Goal: Transaction & Acquisition: Purchase product/service

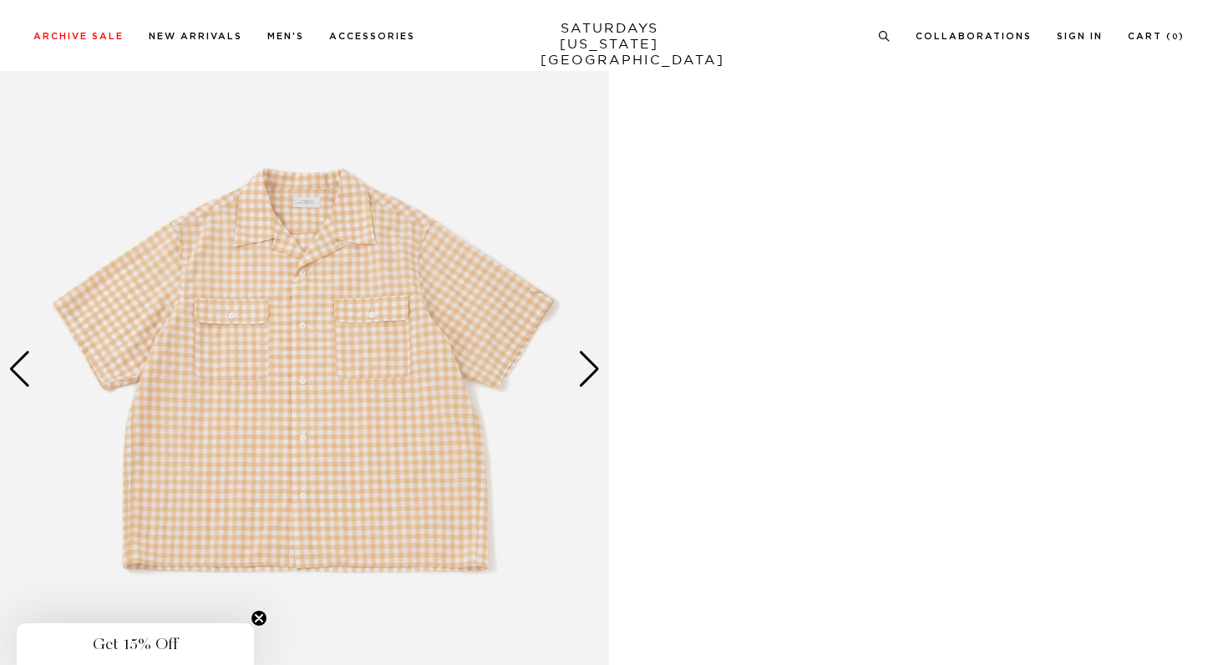
scroll to position [855, 3]
click at [590, 380] on div "Next slide" at bounding box center [589, 371] width 23 height 37
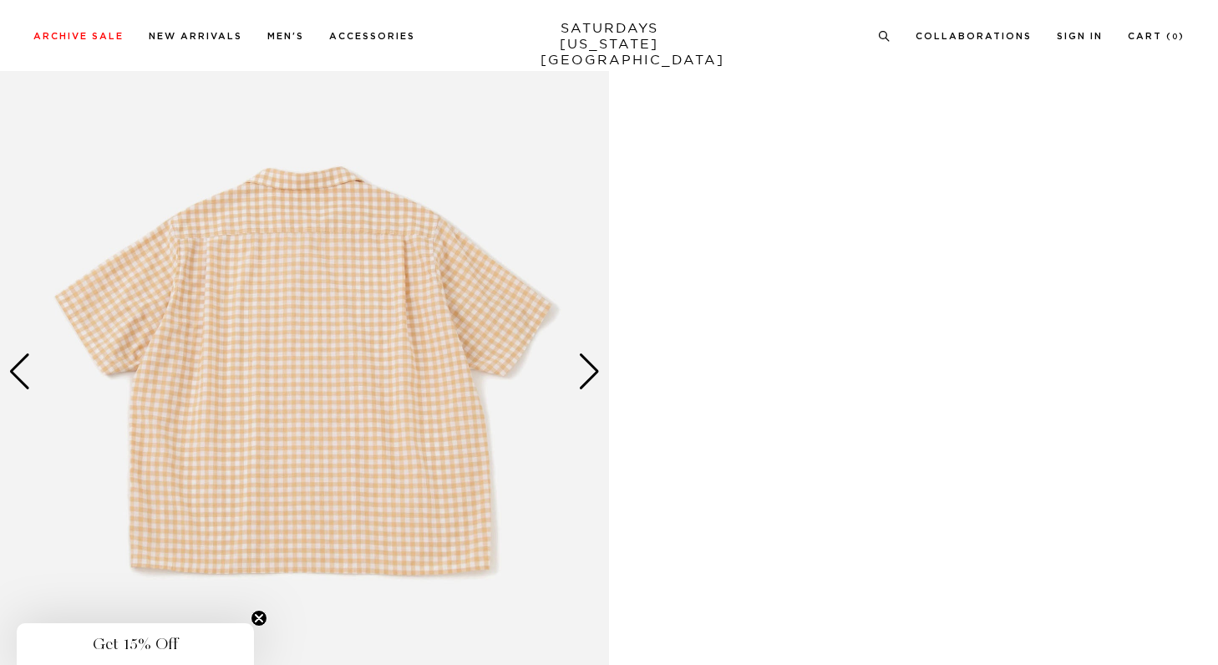
click at [590, 380] on div "Next slide" at bounding box center [589, 371] width 23 height 37
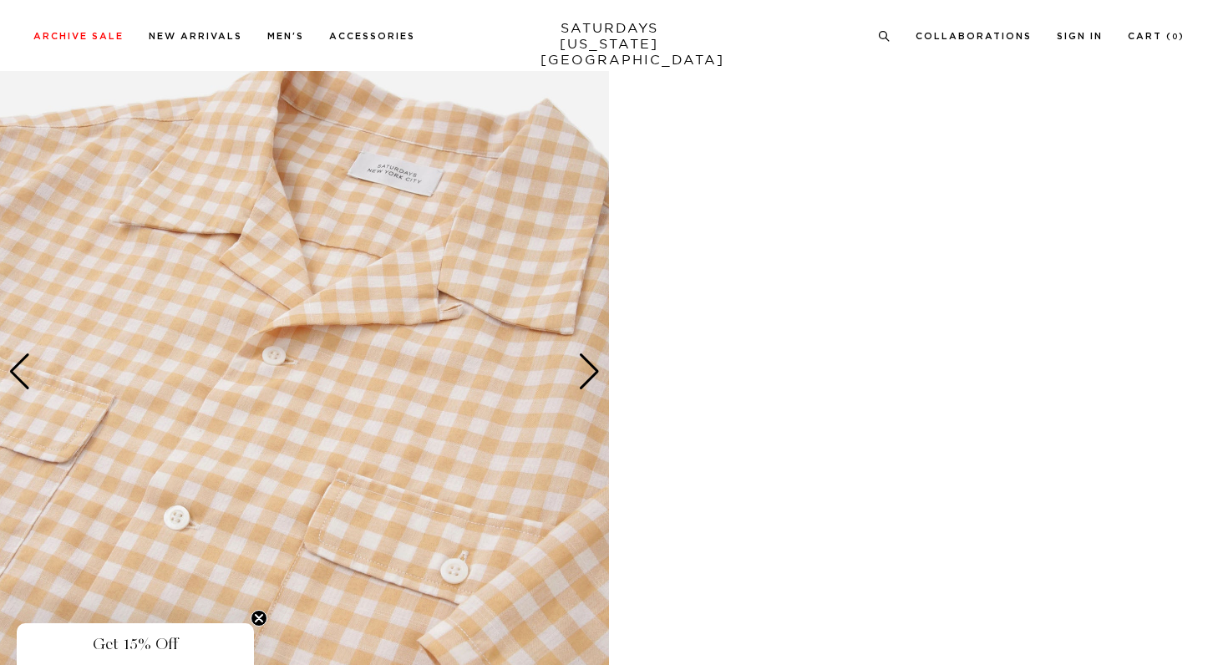
click at [590, 380] on div "Next slide" at bounding box center [589, 371] width 23 height 37
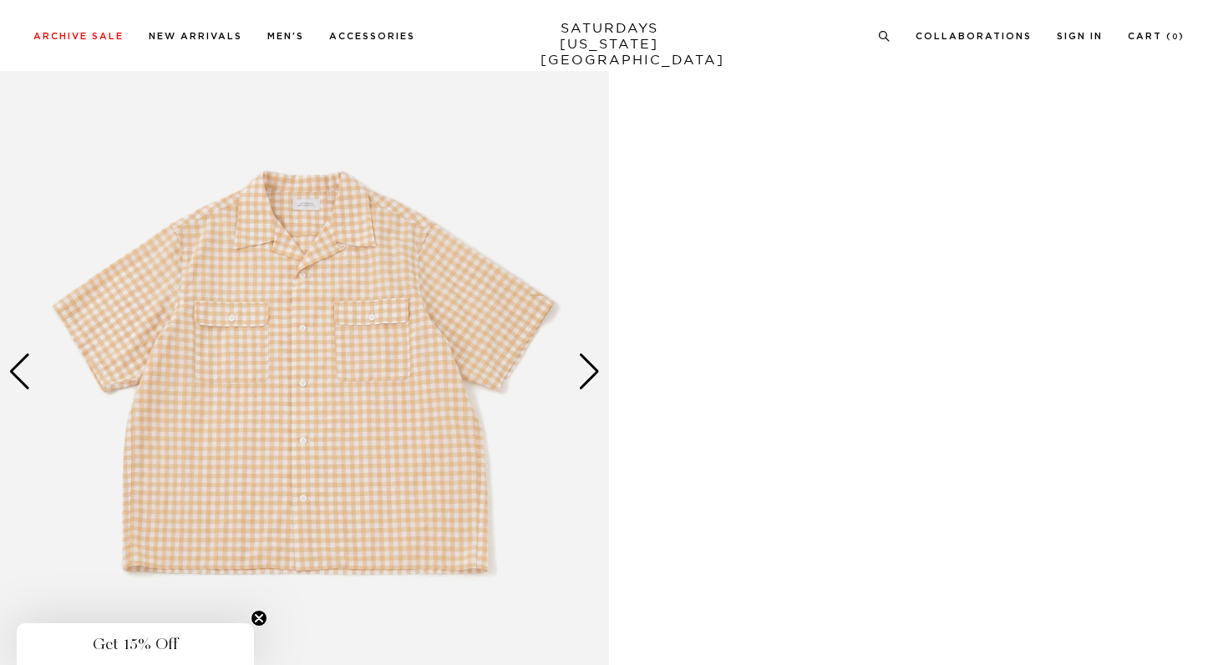
click at [590, 380] on div "Next slide" at bounding box center [589, 371] width 23 height 37
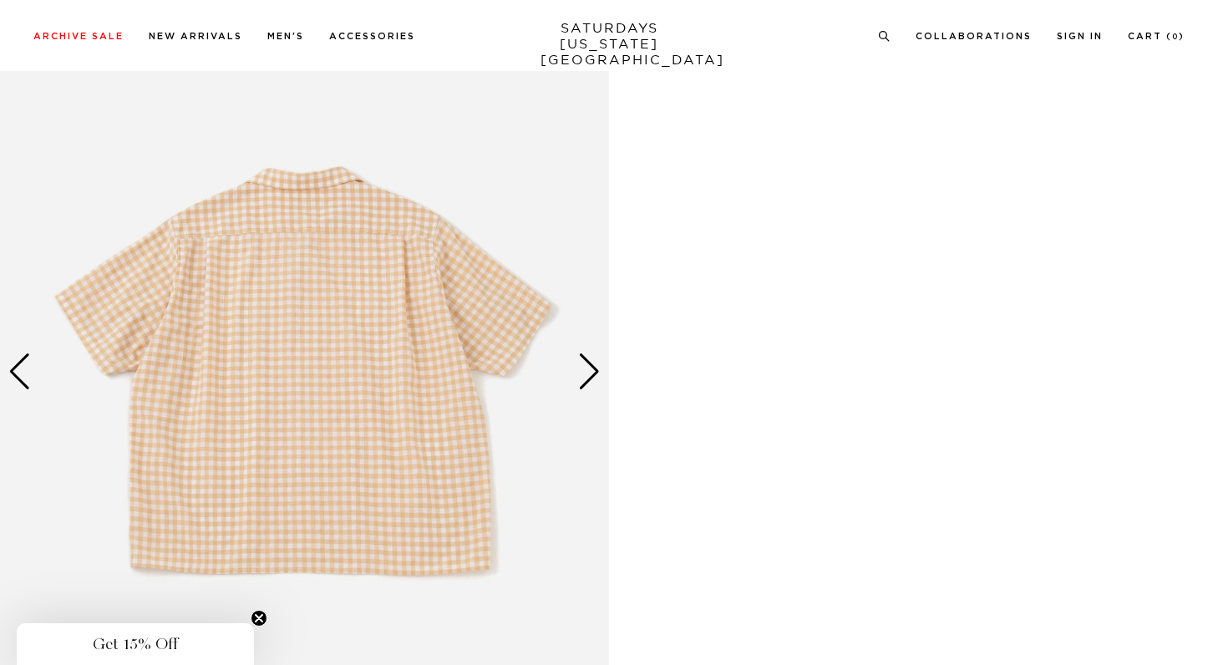
click at [590, 380] on div "Next slide" at bounding box center [589, 371] width 23 height 37
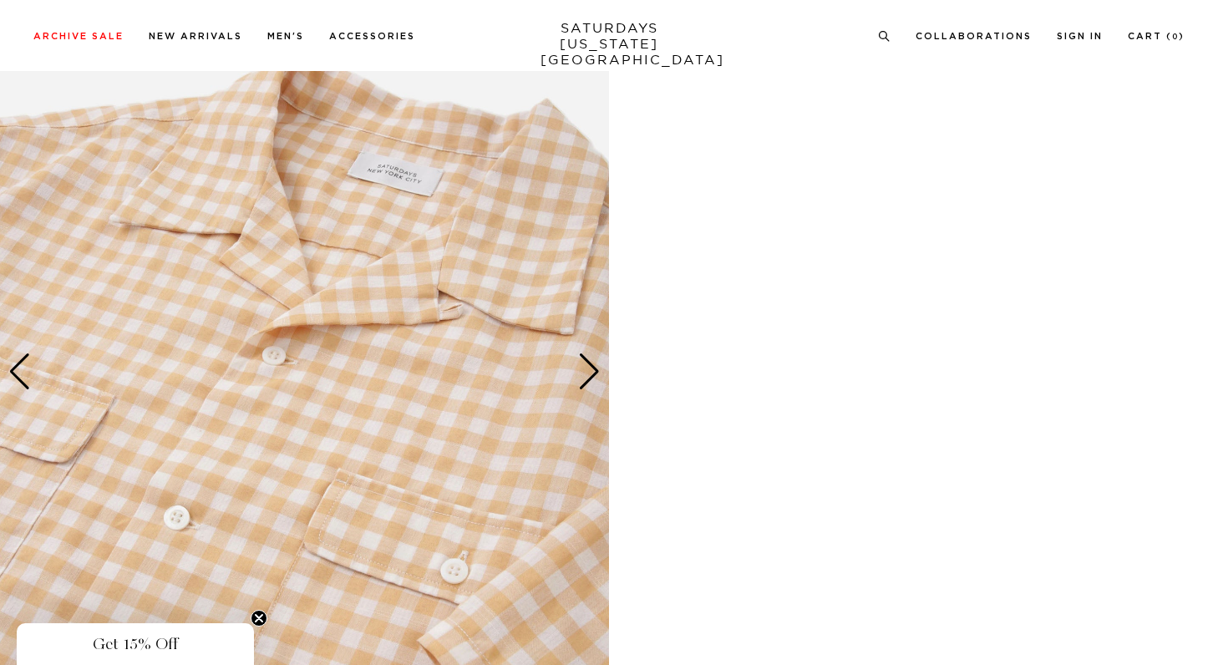
click at [590, 380] on div "Next slide" at bounding box center [589, 371] width 23 height 37
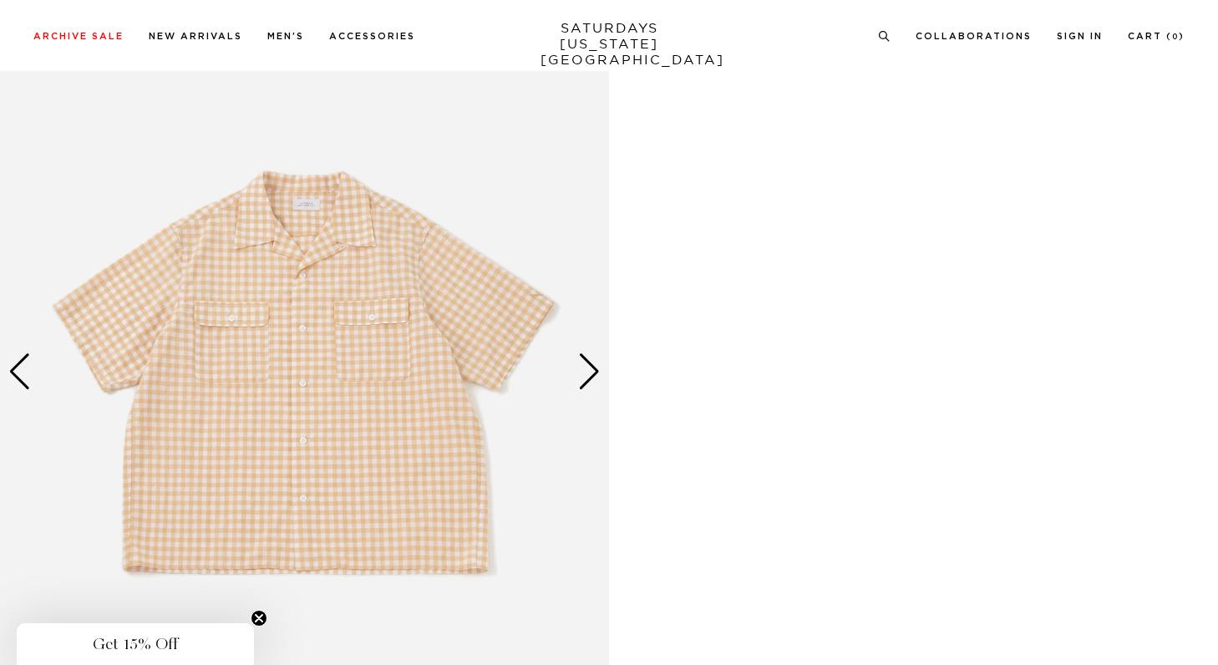
click at [590, 380] on div "Next slide" at bounding box center [589, 371] width 23 height 37
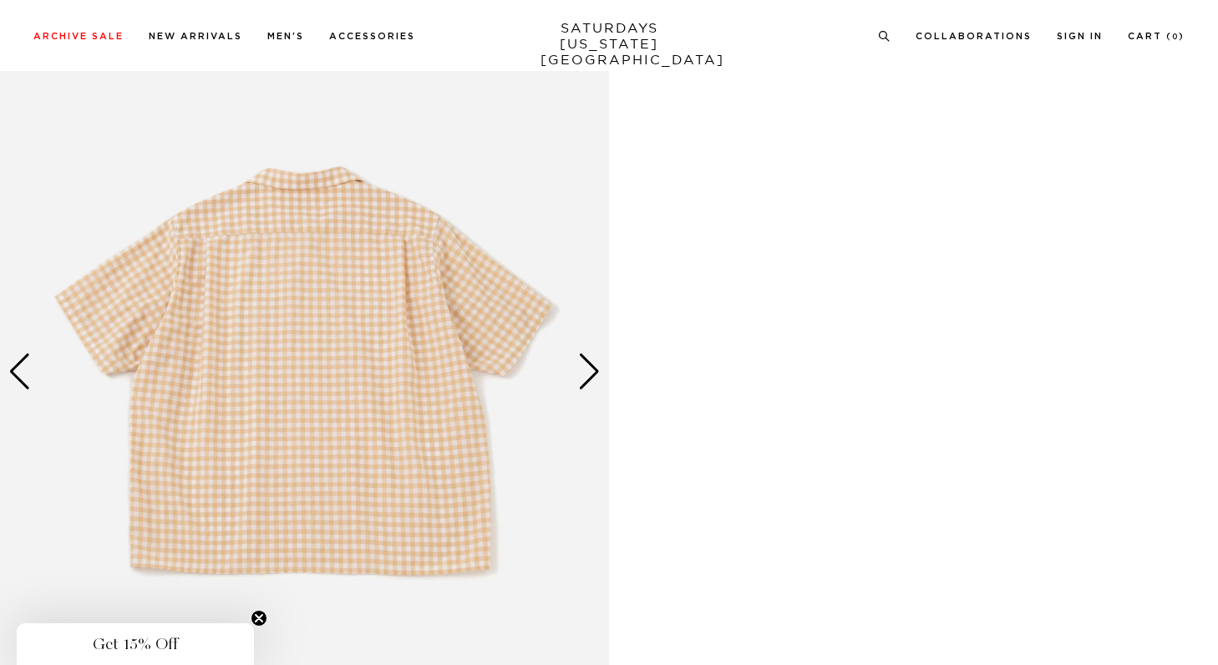
click at [590, 380] on div "Next slide" at bounding box center [589, 371] width 23 height 37
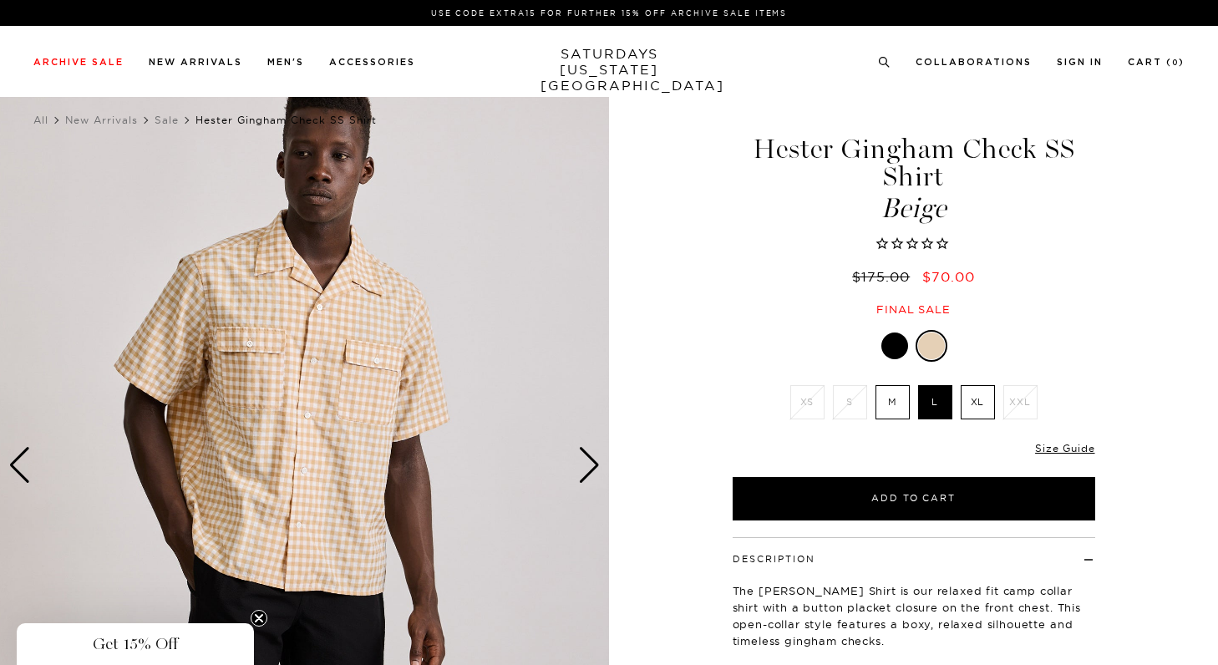
scroll to position [0, 3]
click at [978, 403] on label "XL" at bounding box center [978, 402] width 34 height 34
click at [0, 0] on input "XL" at bounding box center [0, 0] width 0 height 0
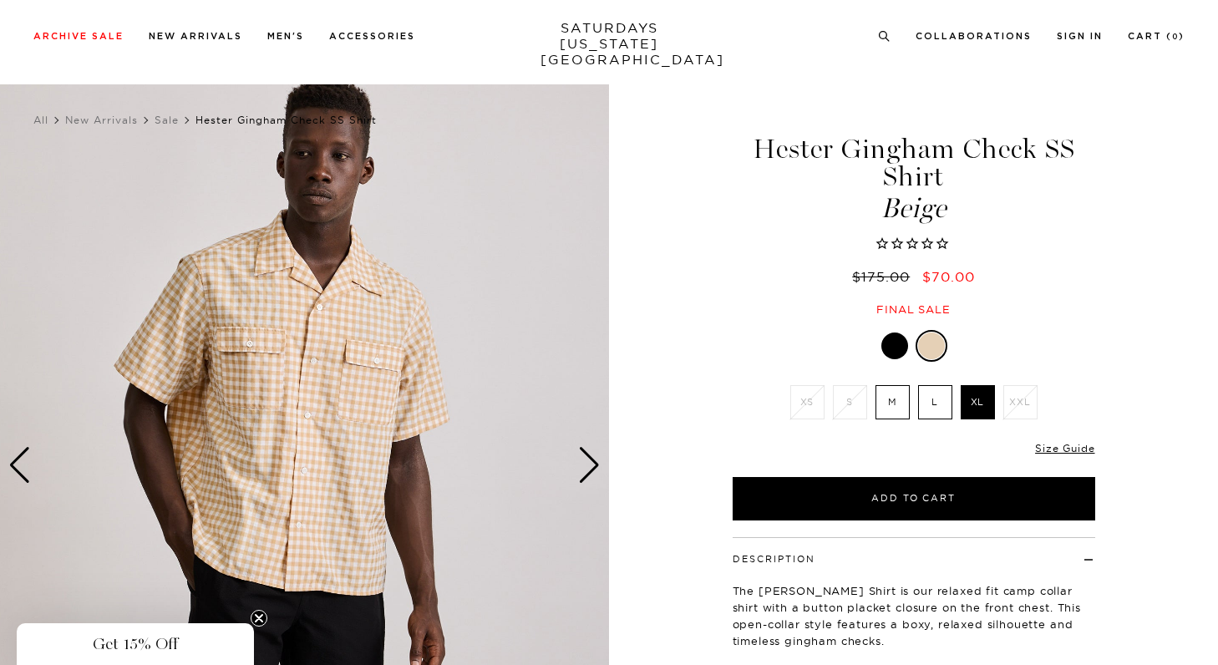
scroll to position [24, 3]
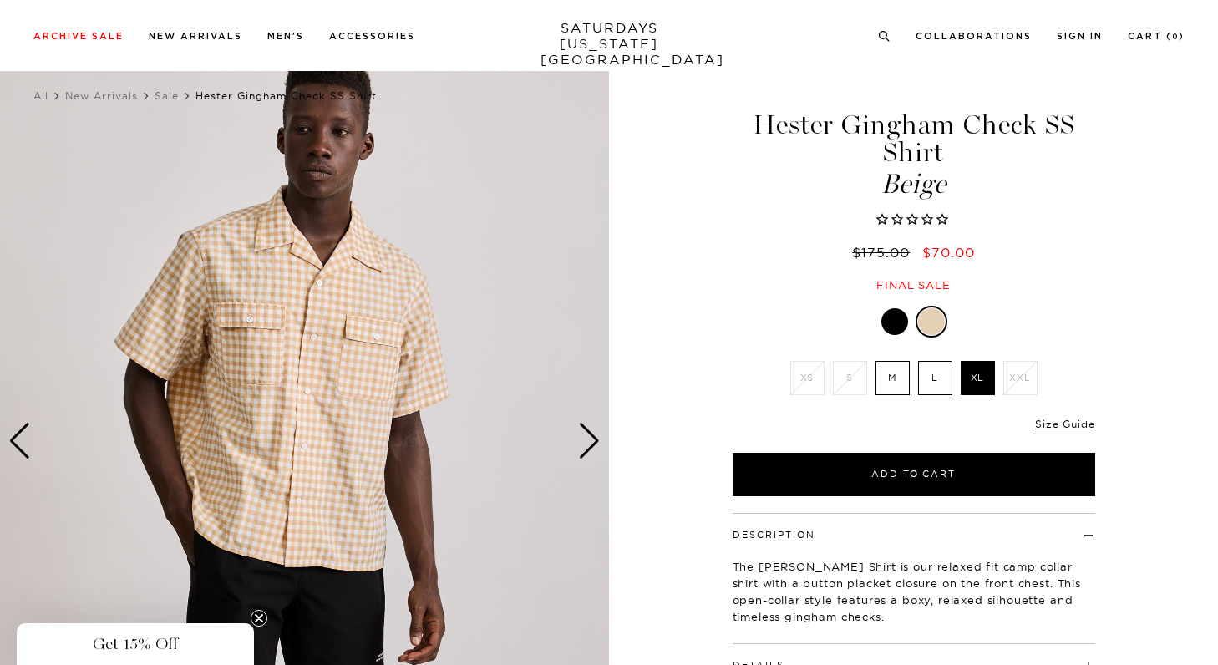
click at [591, 439] on div "Next slide" at bounding box center [589, 441] width 23 height 37
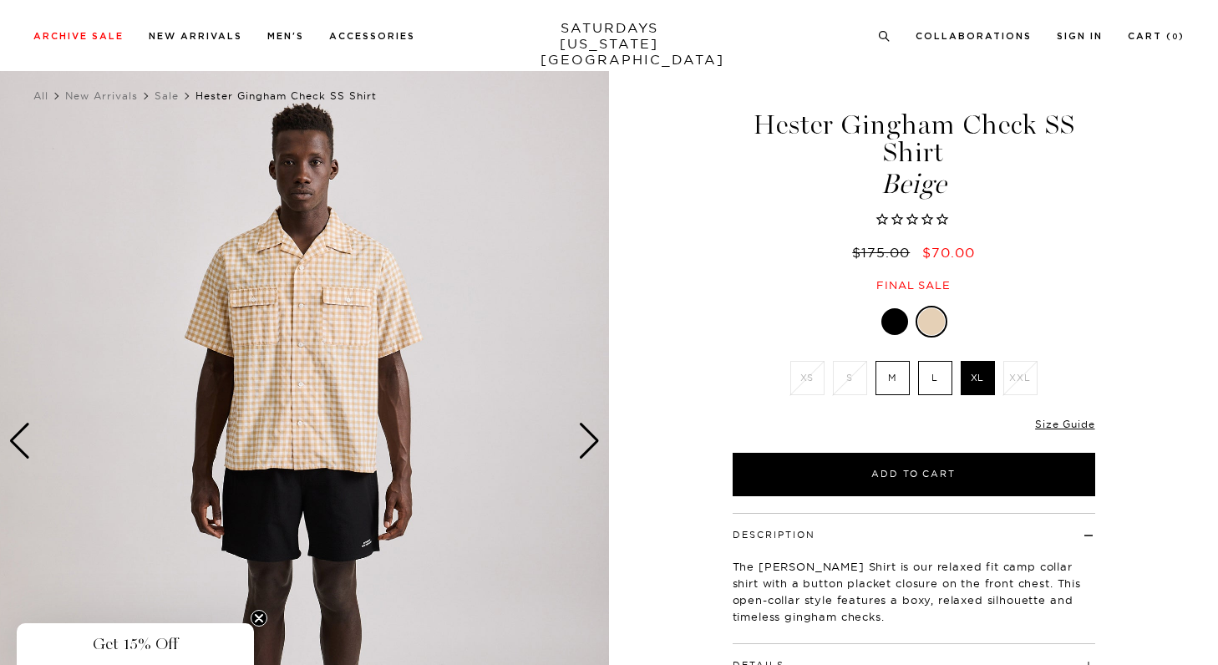
click at [591, 439] on div "Next slide" at bounding box center [589, 441] width 23 height 37
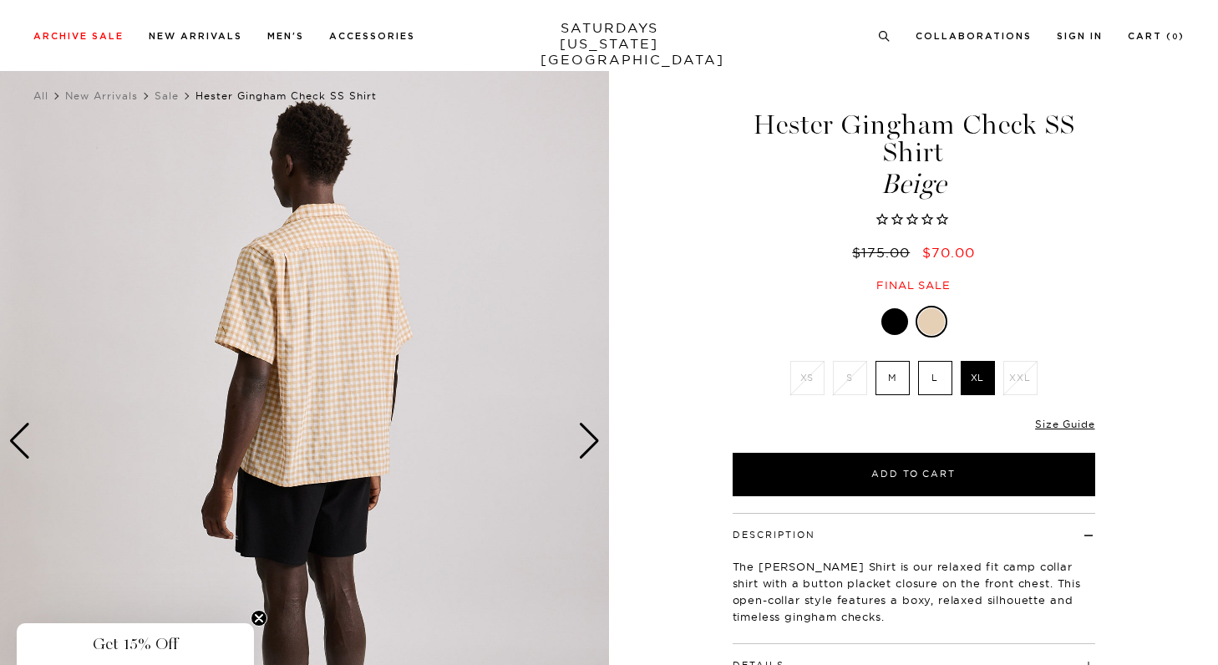
click at [591, 439] on div "Next slide" at bounding box center [589, 441] width 23 height 37
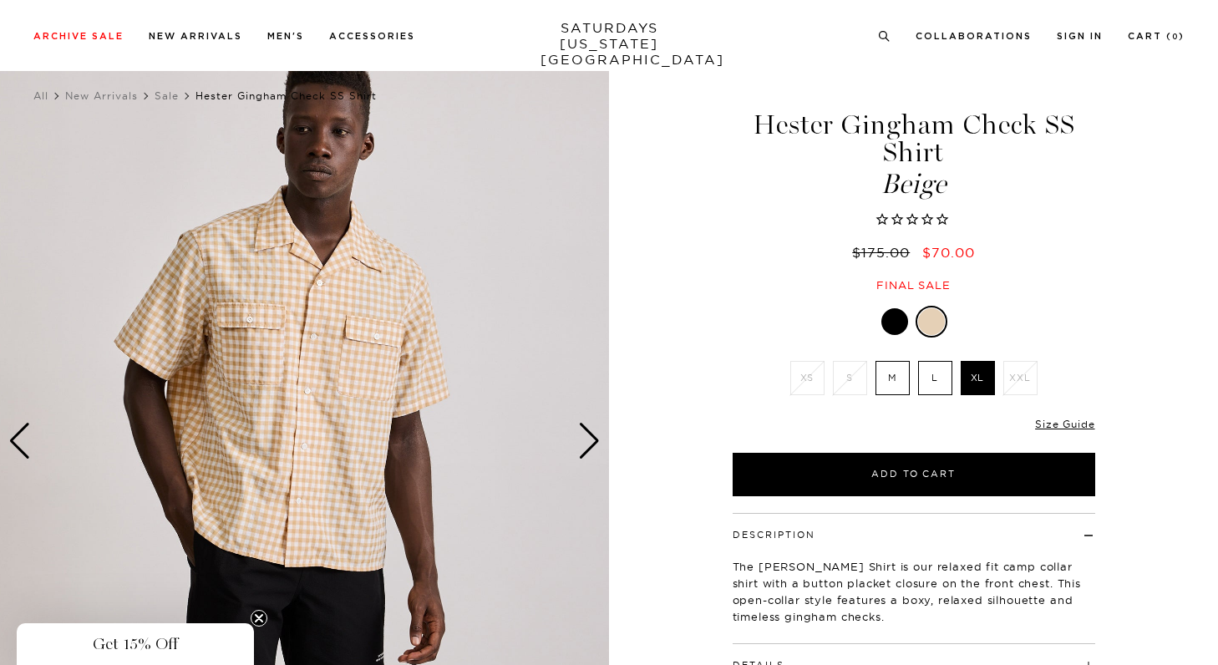
click at [591, 439] on div "Next slide" at bounding box center [589, 441] width 23 height 37
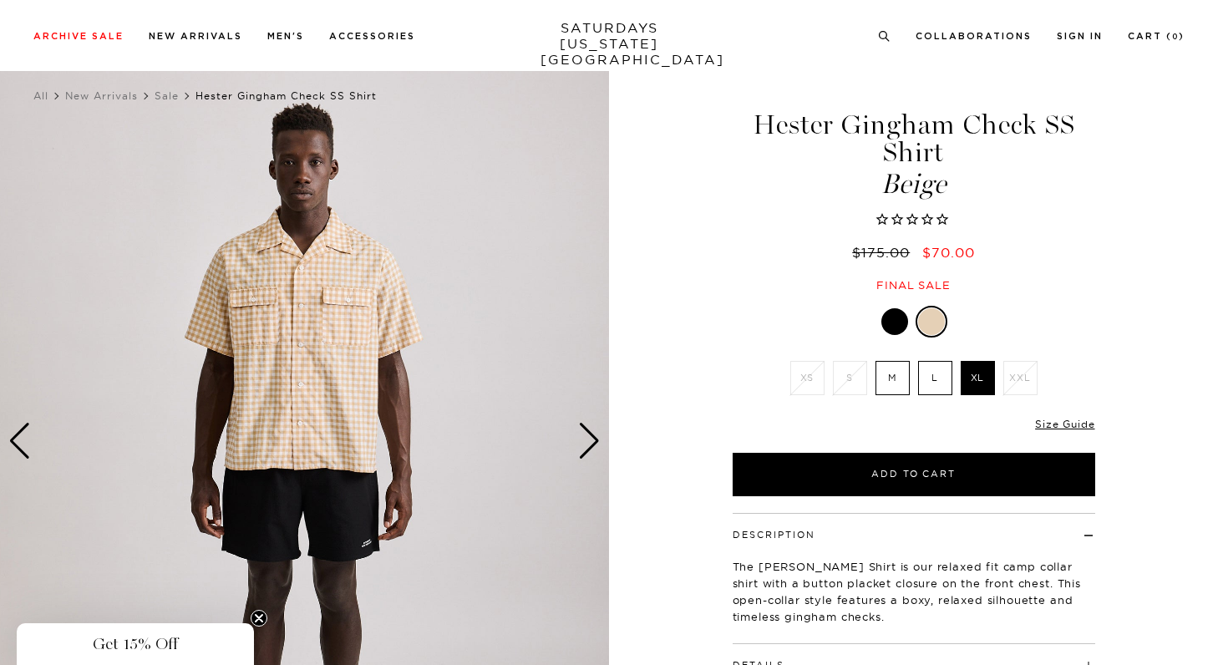
click at [591, 439] on div "Next slide" at bounding box center [589, 441] width 23 height 37
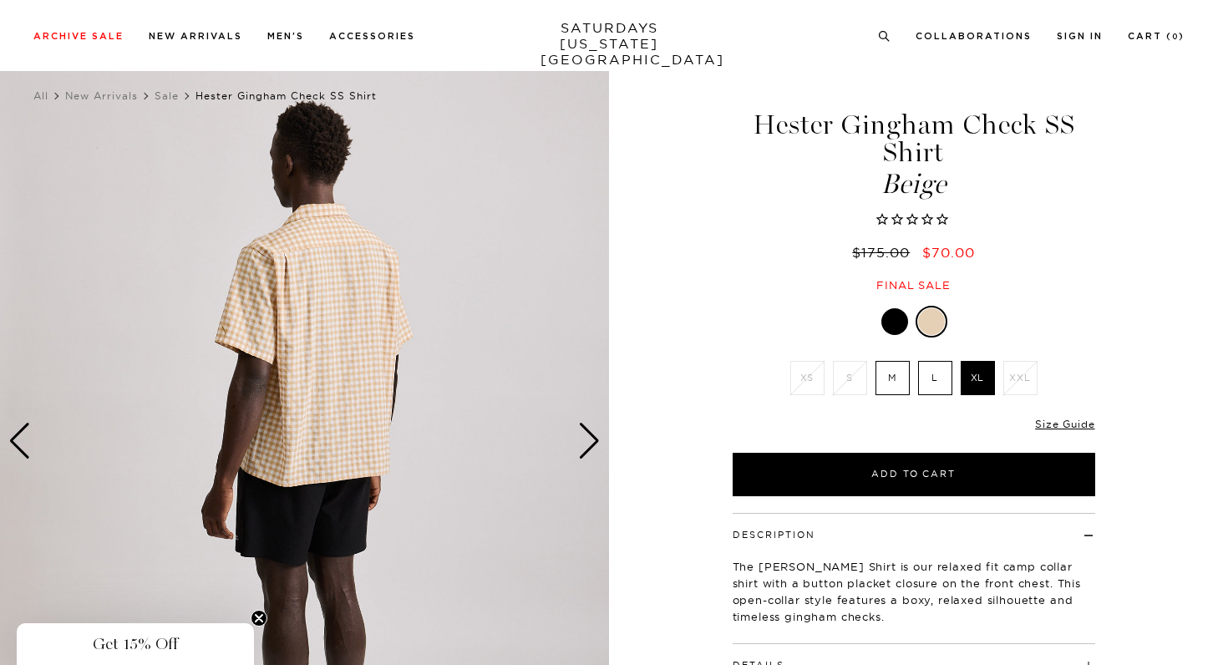
click at [591, 439] on div "Next slide" at bounding box center [589, 441] width 23 height 37
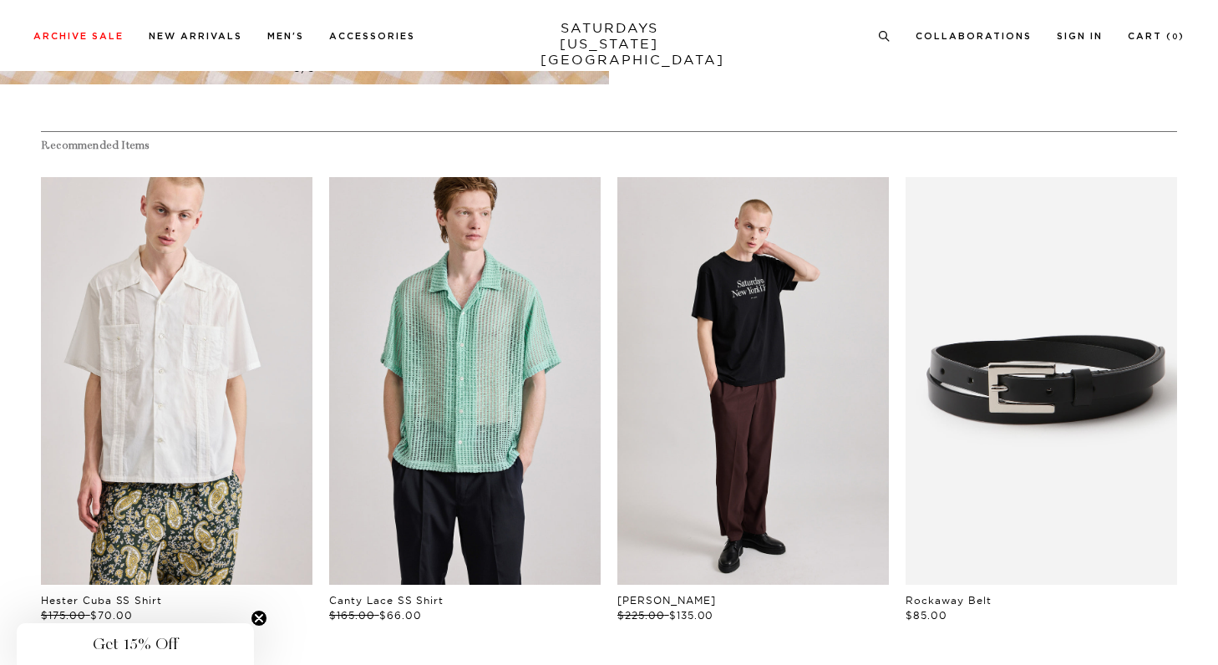
scroll to position [1292, 3]
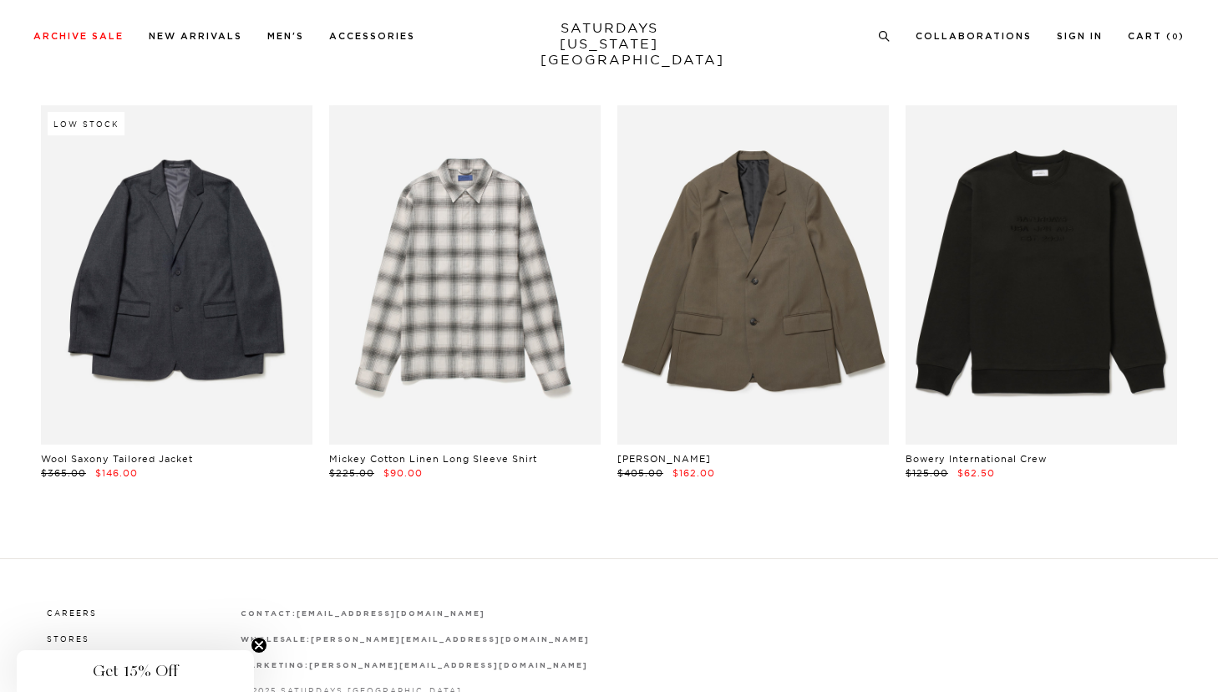
scroll to position [10756, 1]
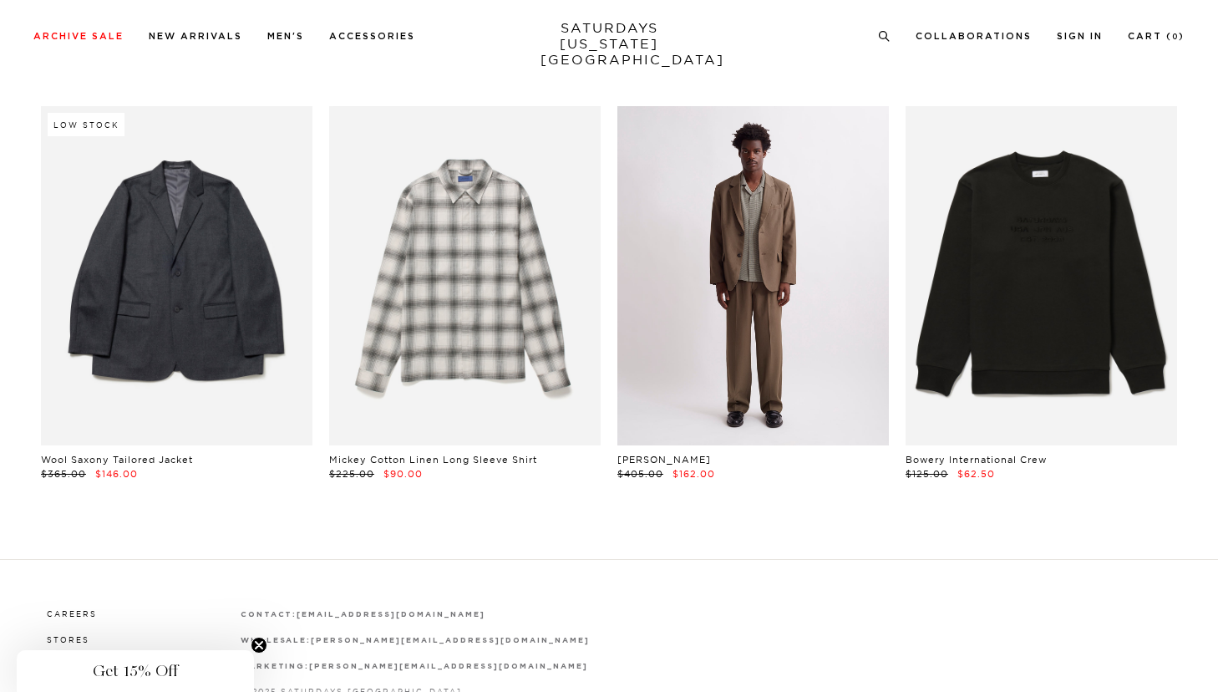
click at [804, 298] on link at bounding box center [752, 275] width 271 height 339
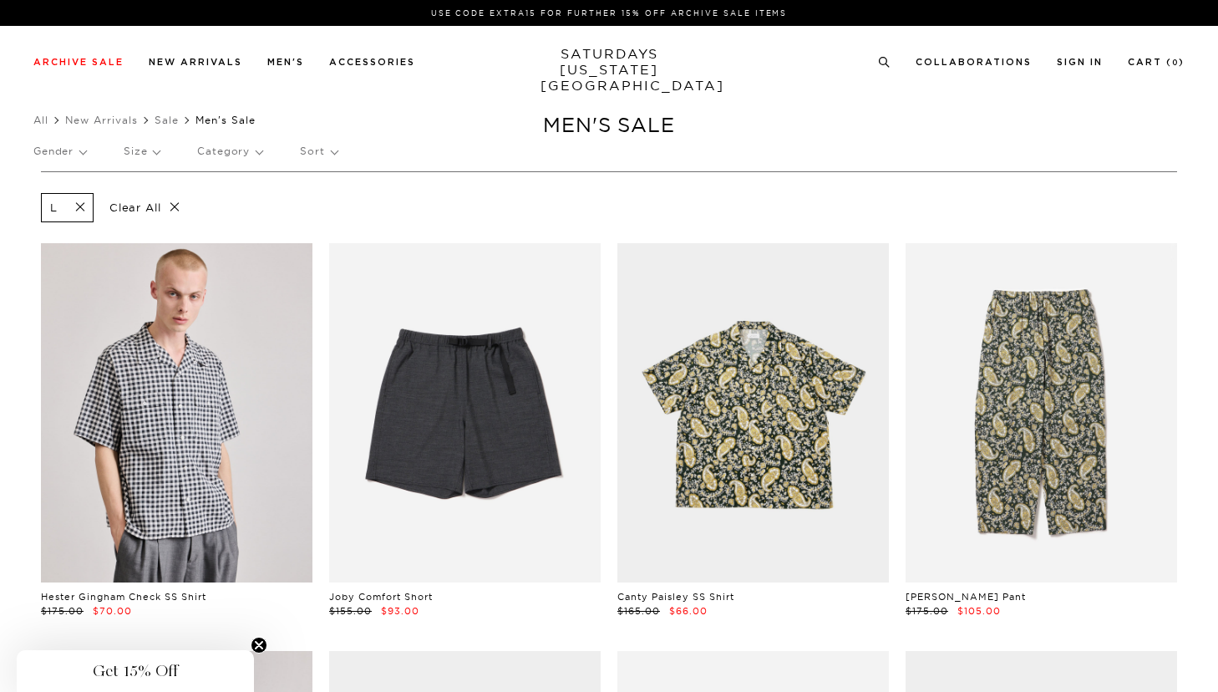
scroll to position [0, 1]
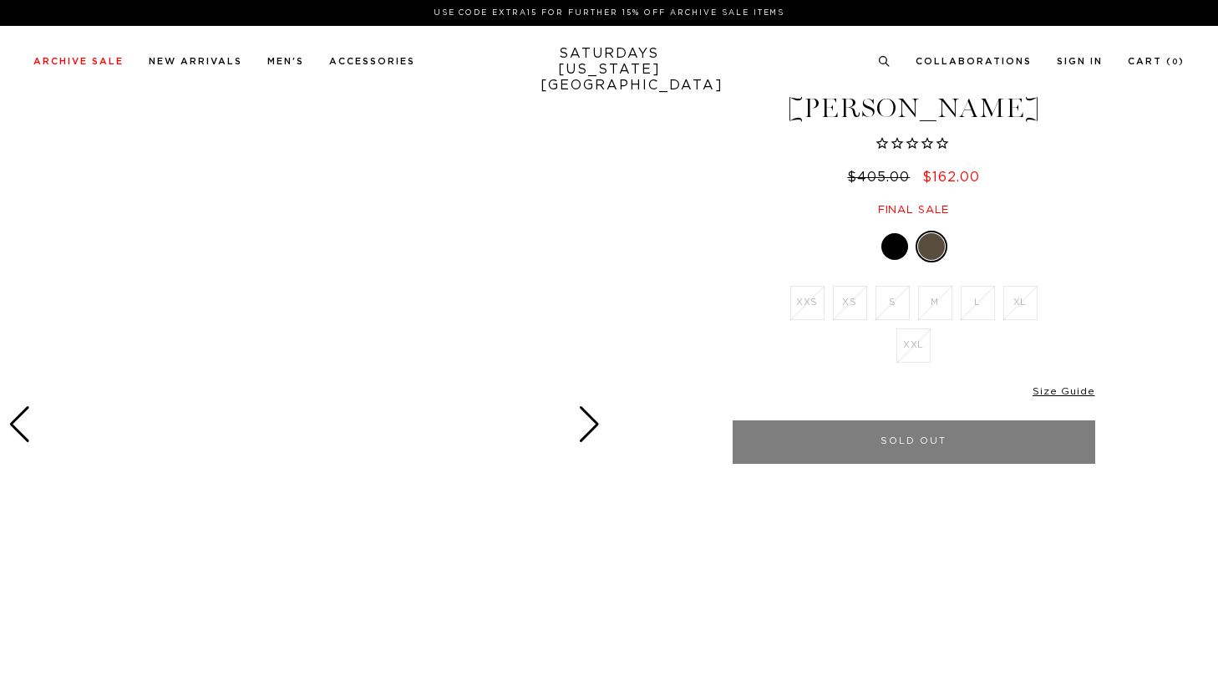
scroll to position [39, 0]
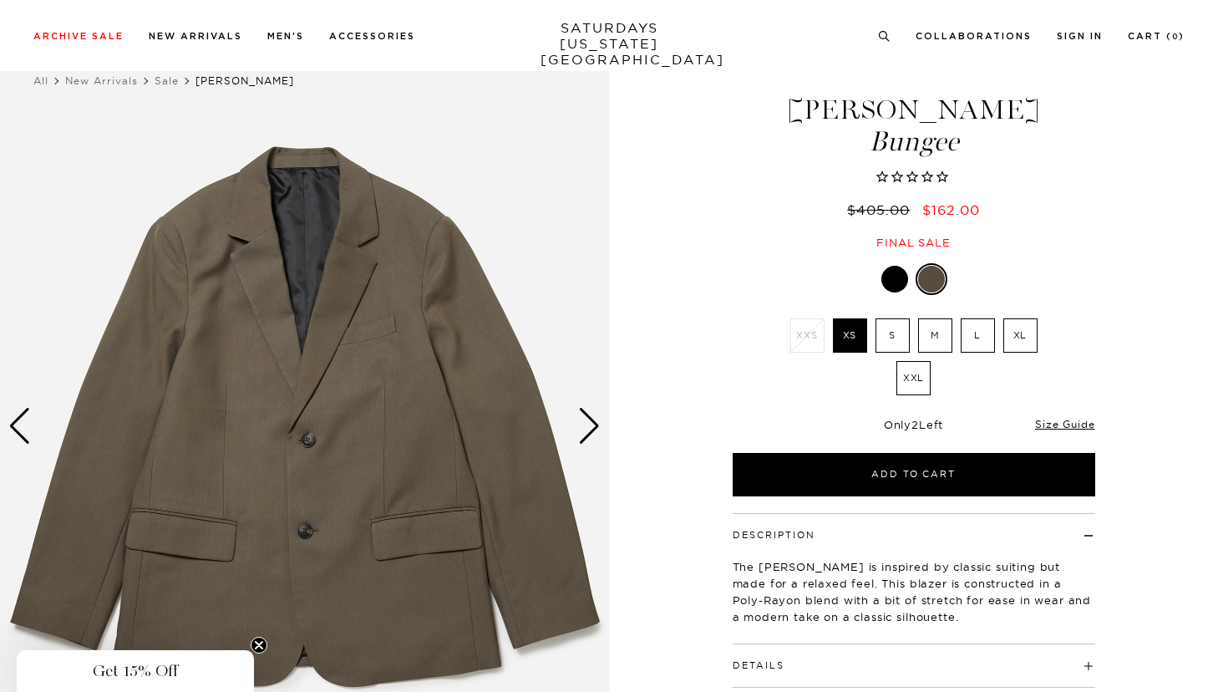
click at [594, 432] on div "Next slide" at bounding box center [589, 426] width 23 height 37
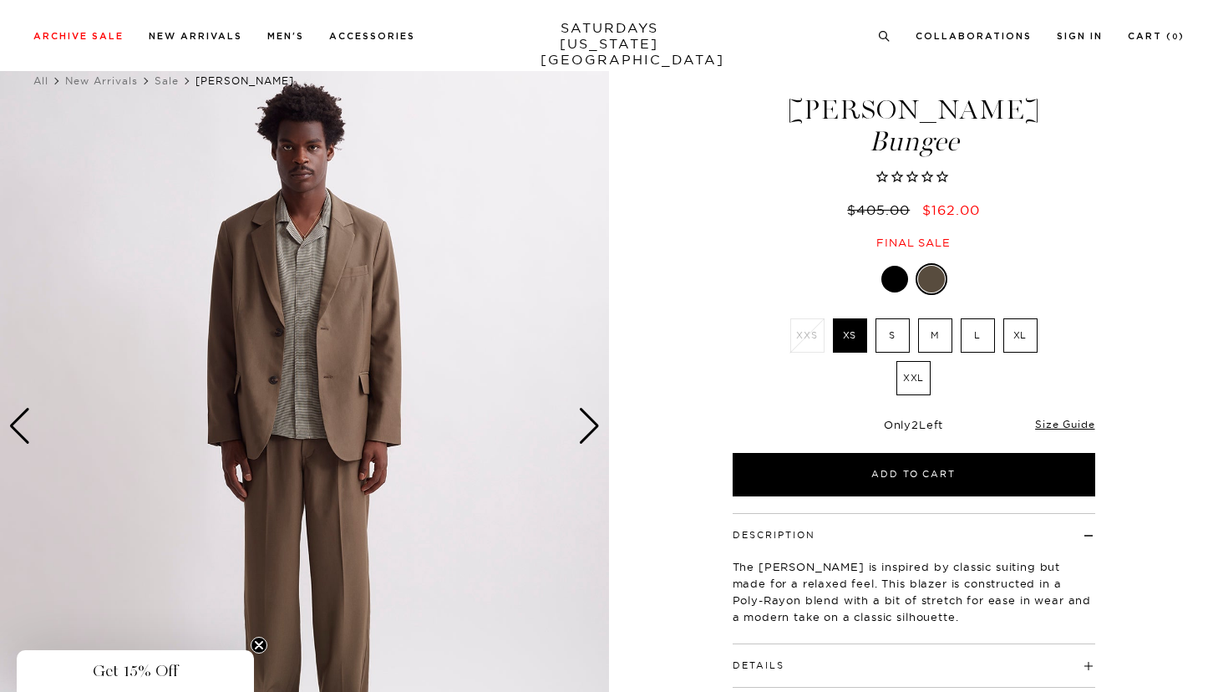
click at [594, 432] on div "Next slide" at bounding box center [589, 426] width 23 height 37
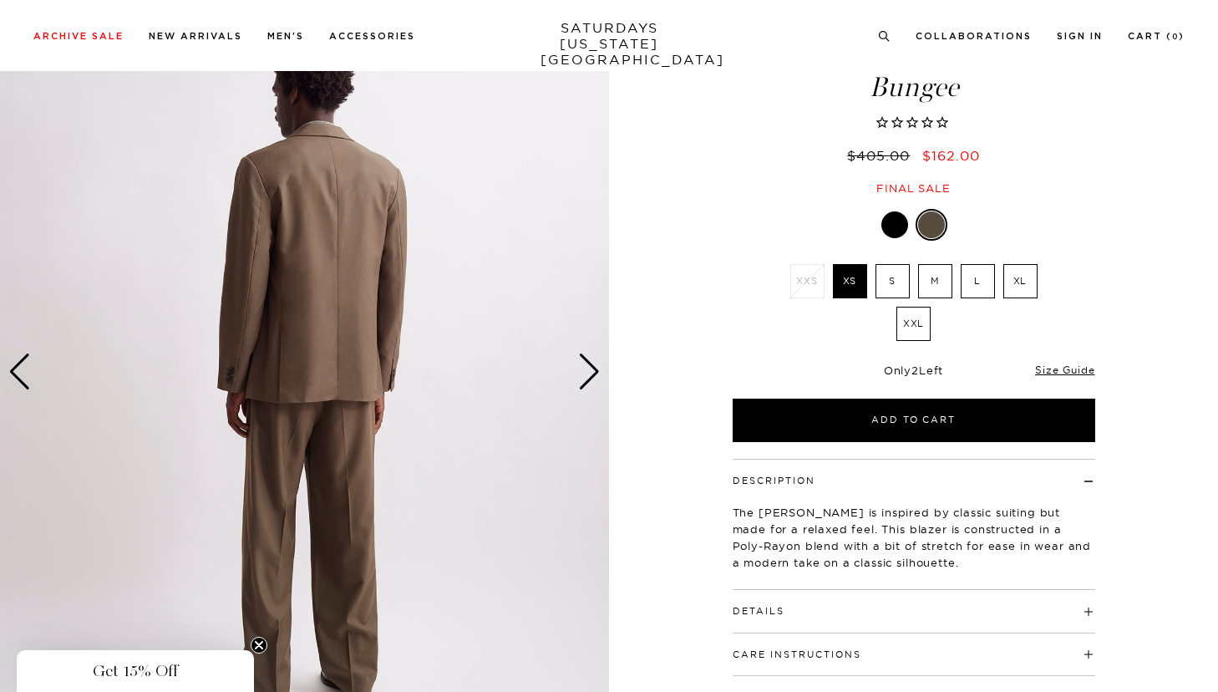
scroll to position [89, 0]
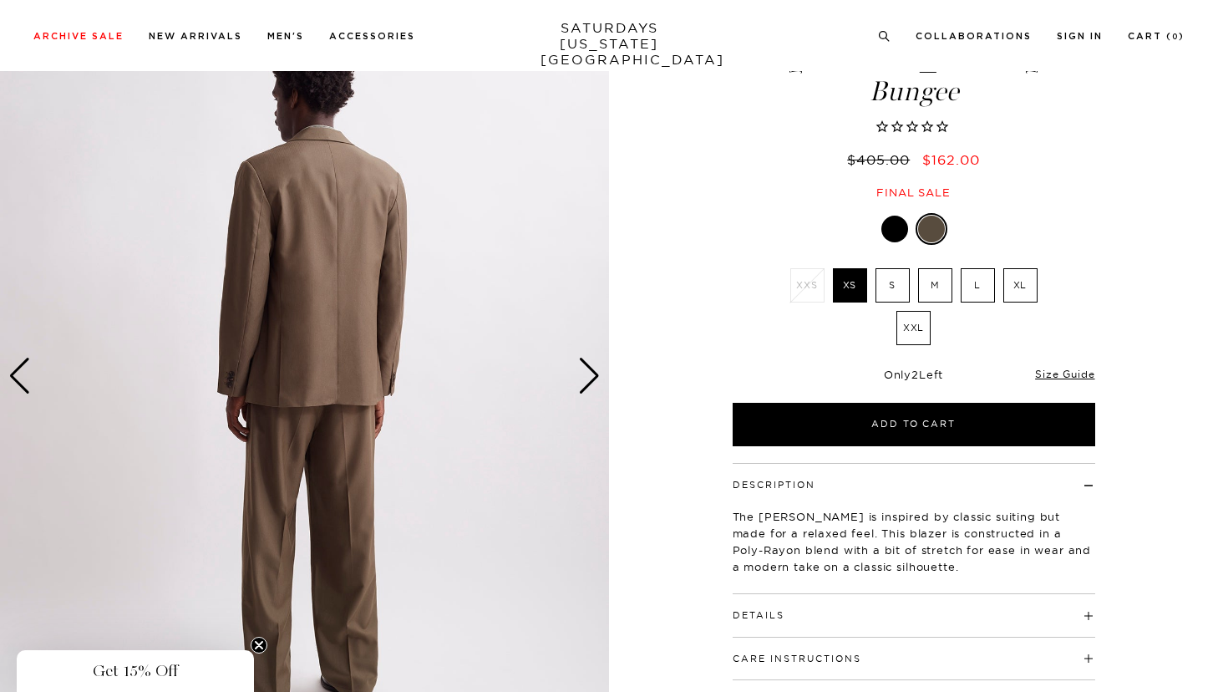
click at [584, 363] on div "Next slide" at bounding box center [589, 376] width 23 height 37
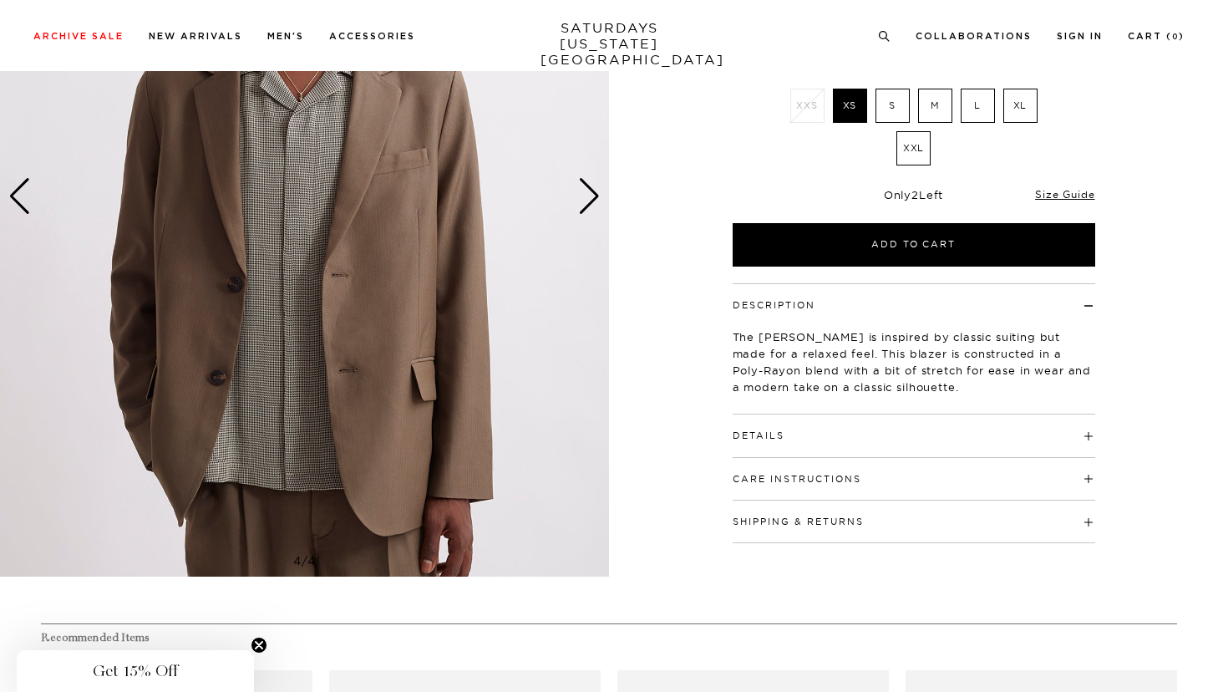
scroll to position [277, 0]
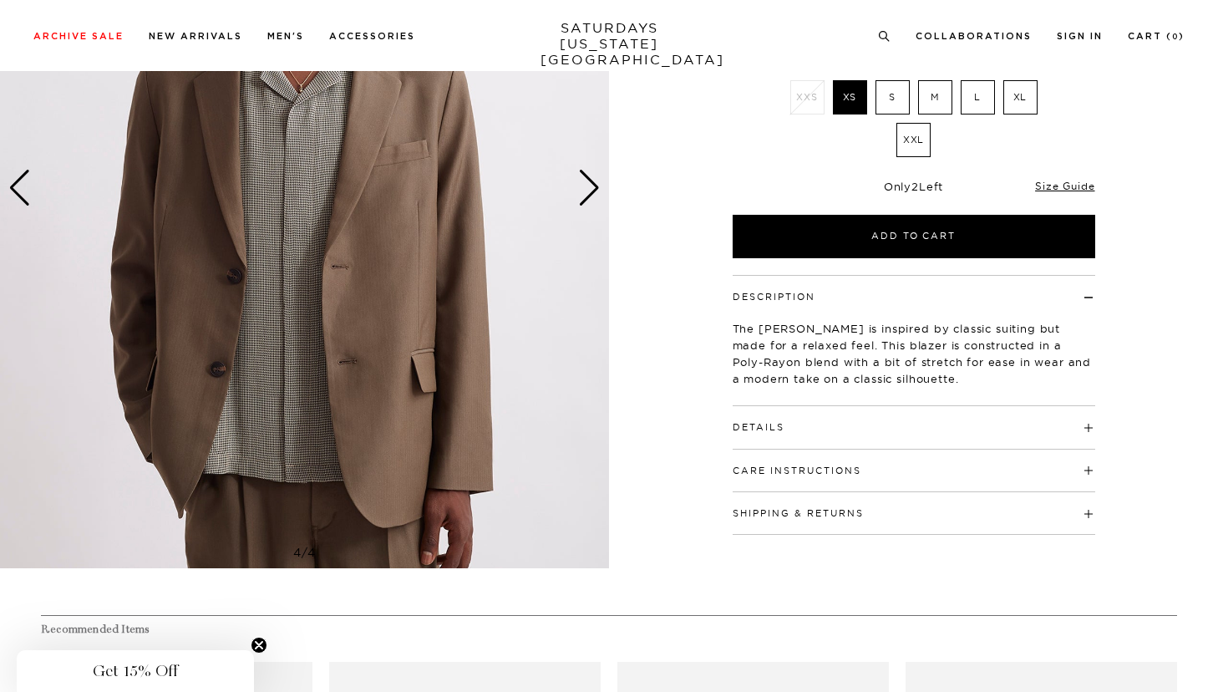
click at [1000, 418] on h4 "Details" at bounding box center [914, 420] width 363 height 28
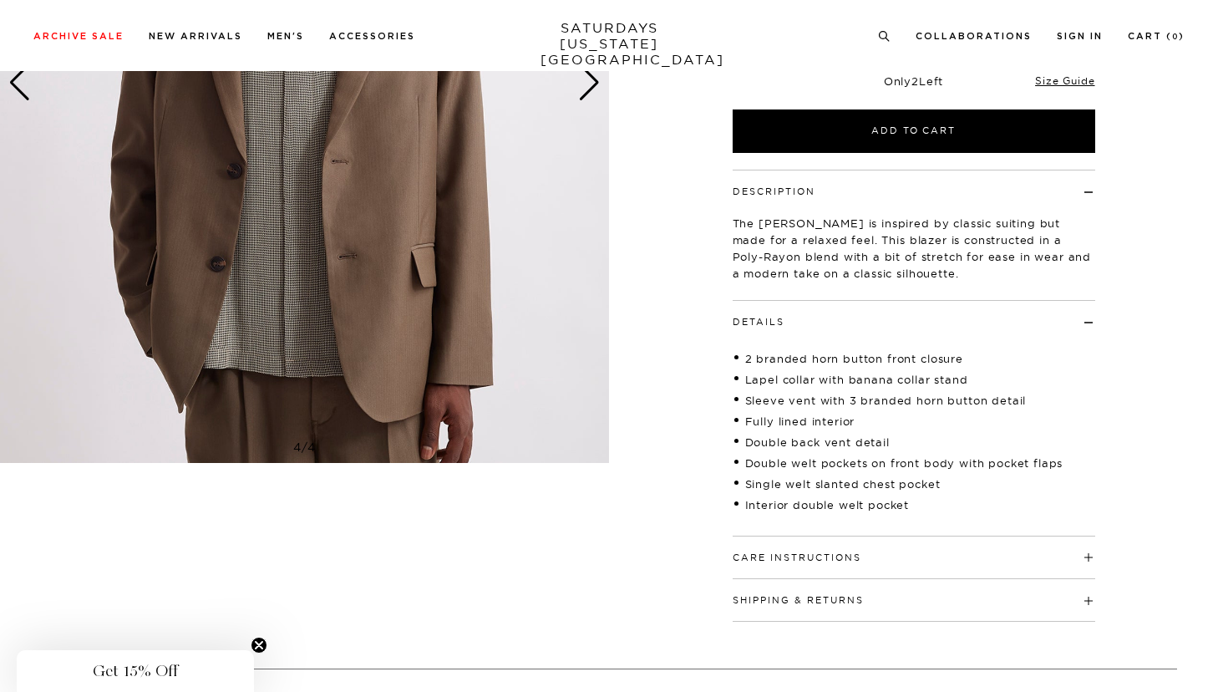
scroll to position [406, 0]
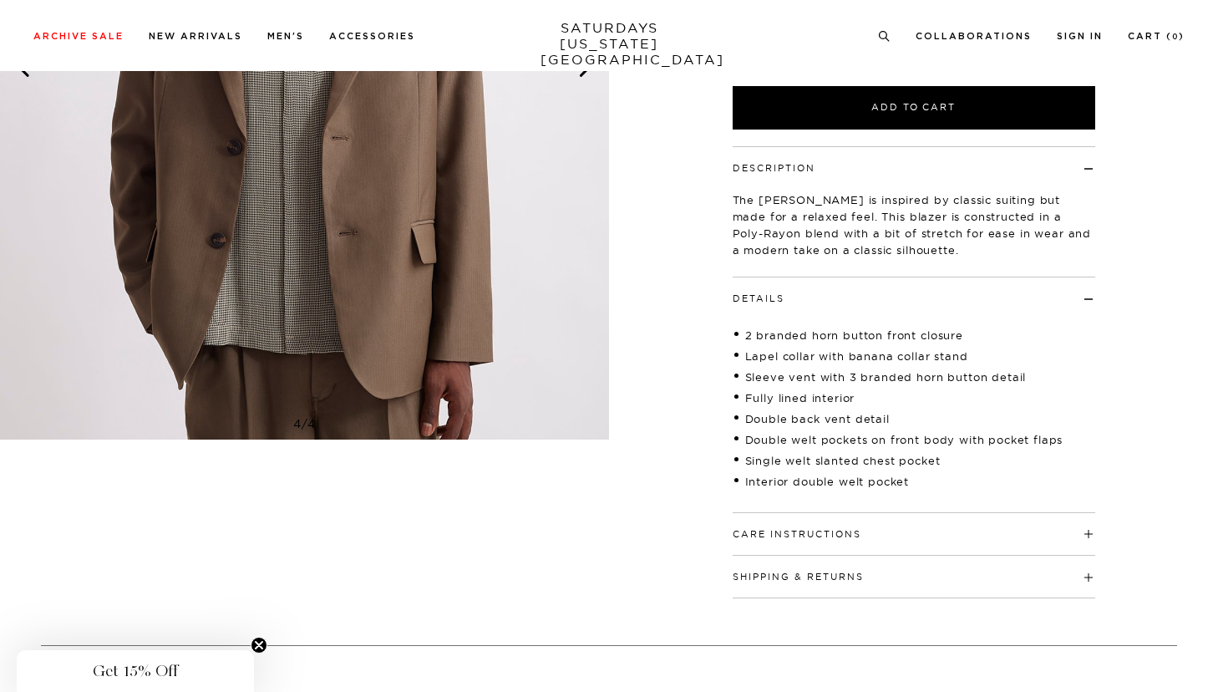
click at [977, 540] on h4 "Care Instructions" at bounding box center [914, 527] width 363 height 28
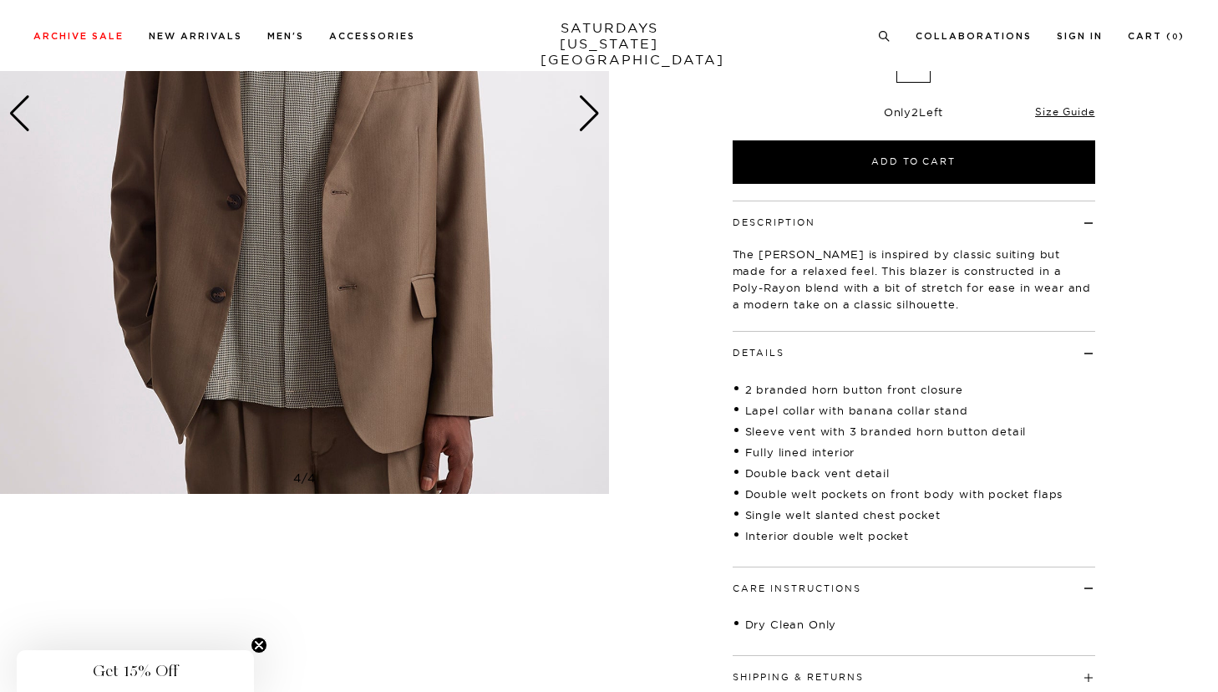
scroll to position [363, 0]
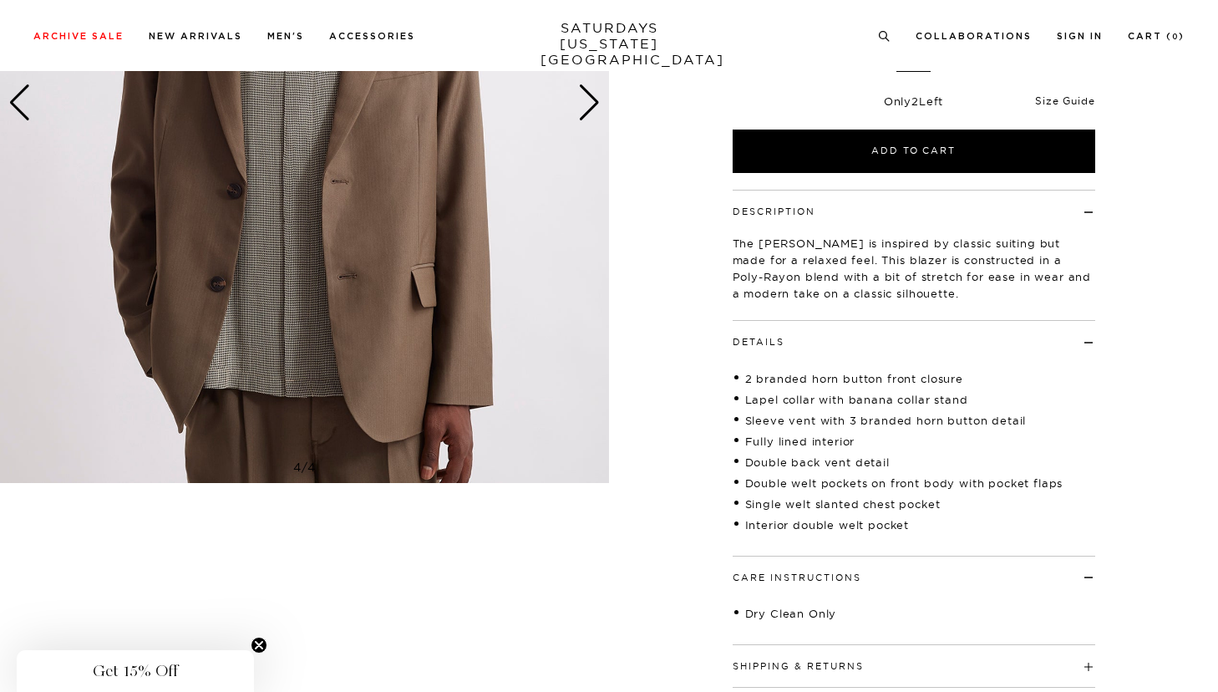
click at [1084, 104] on link "Size Guide" at bounding box center [1064, 100] width 59 height 13
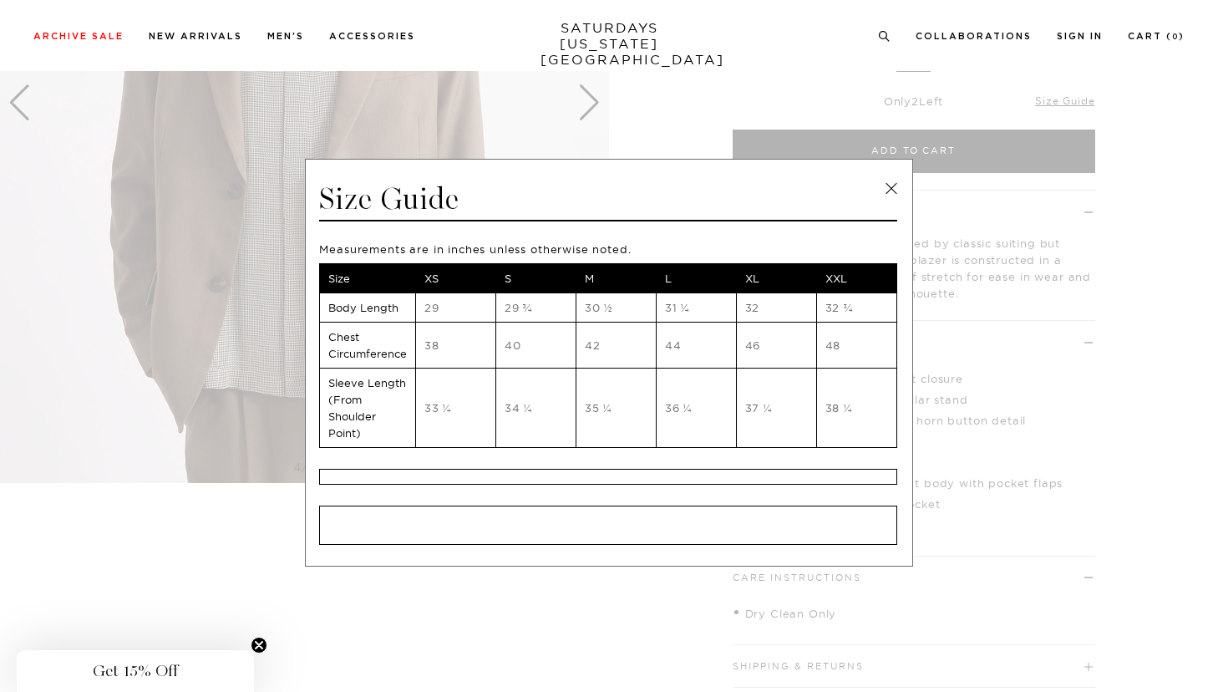
click at [901, 180] on div "Size Guide Measurements are in inches unless otherwise noted. Size XS S M L XL …" at bounding box center [609, 363] width 608 height 408
click at [886, 180] on link at bounding box center [891, 188] width 25 height 25
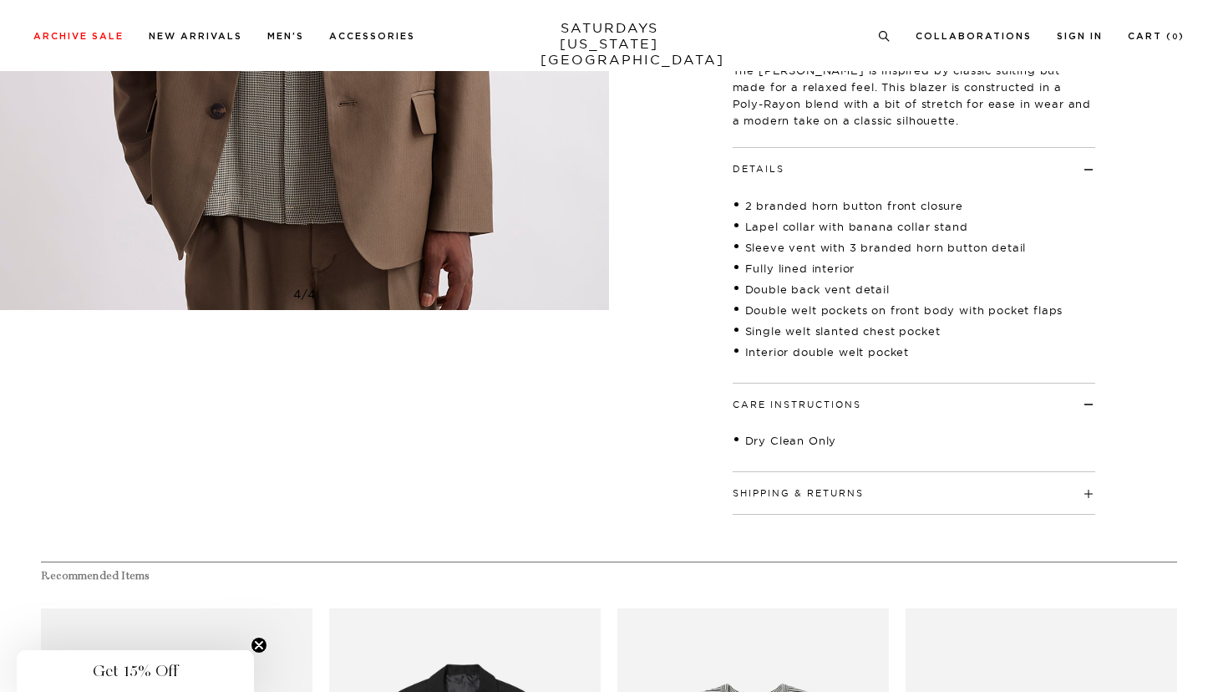
scroll to position [504, 0]
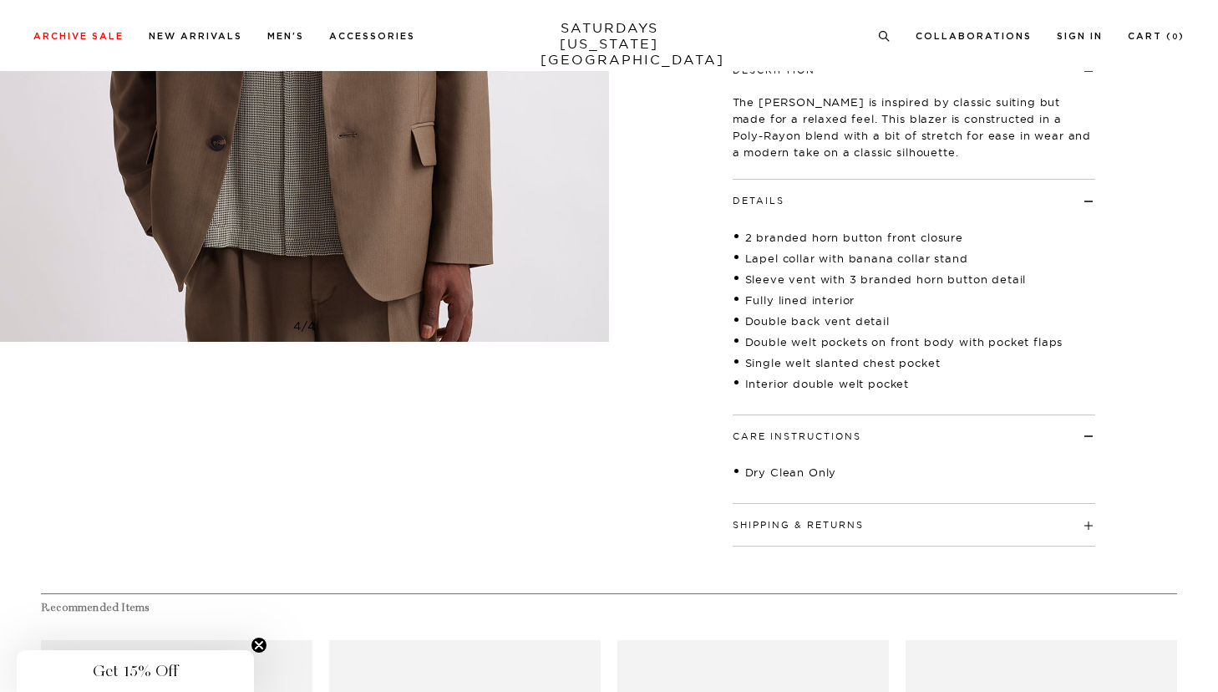
click at [886, 546] on div "Shipping & Returns Free shipping to the 48 contiguous states on orders over $10…" at bounding box center [914, 525] width 363 height 43
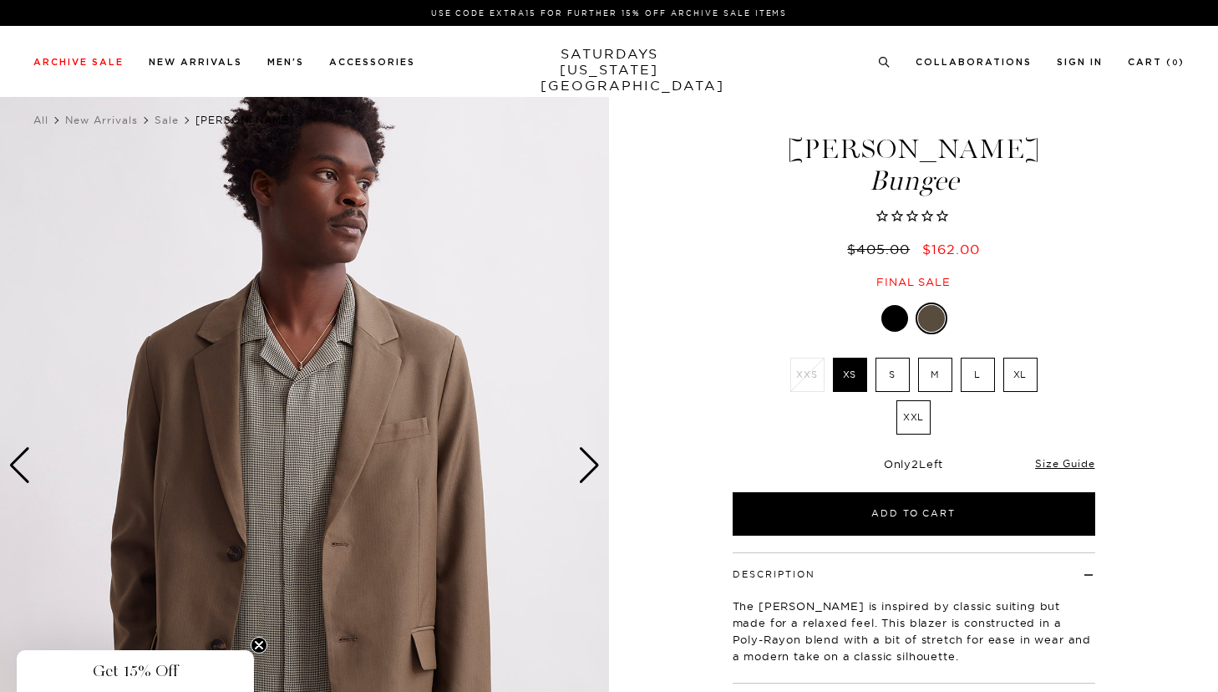
scroll to position [0, 0]
